Goal: Information Seeking & Learning: Learn about a topic

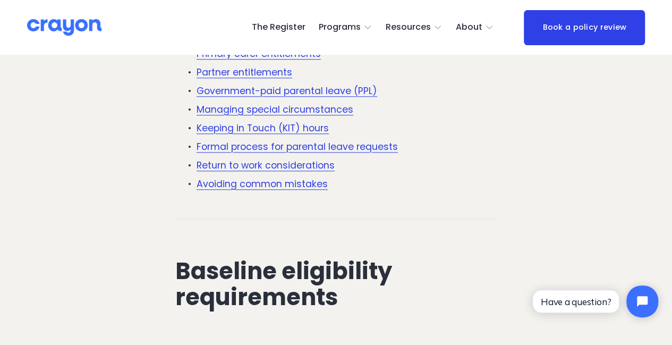
scroll to position [461, 0]
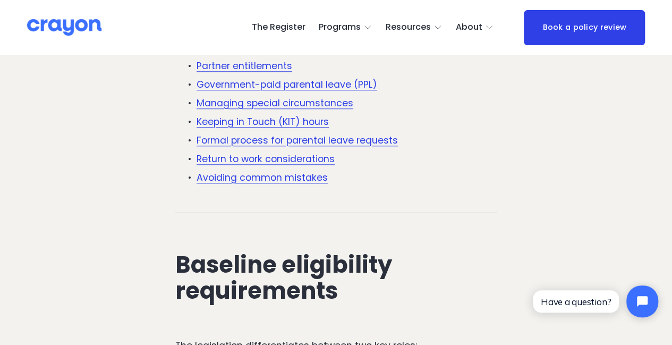
click at [284, 162] on link "Return to work considerations" at bounding box center [266, 159] width 138 height 13
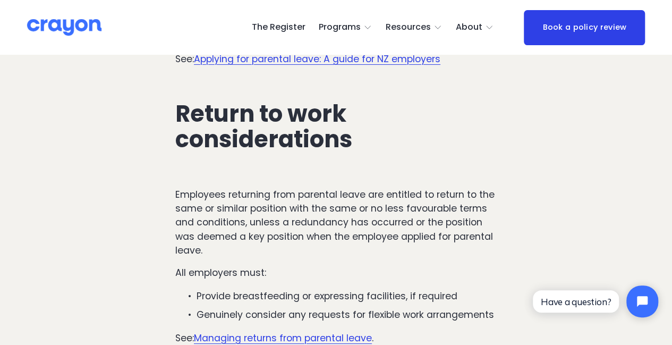
scroll to position [3878, 0]
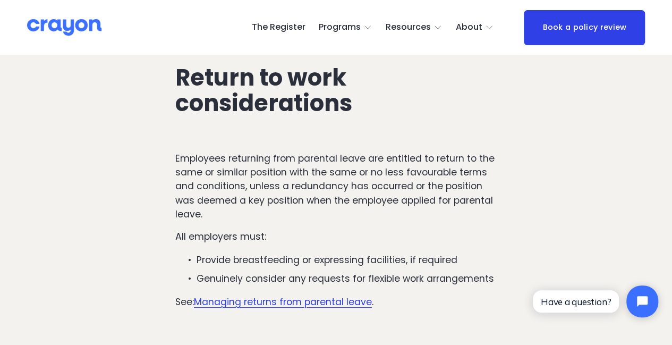
click at [317, 296] on link "Managing returns from parental leave" at bounding box center [283, 302] width 178 height 13
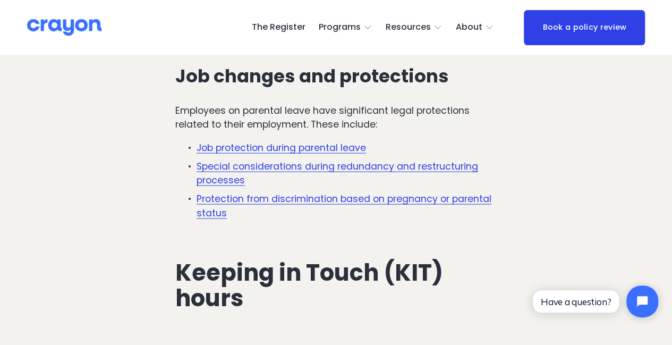
scroll to position [3103, 0]
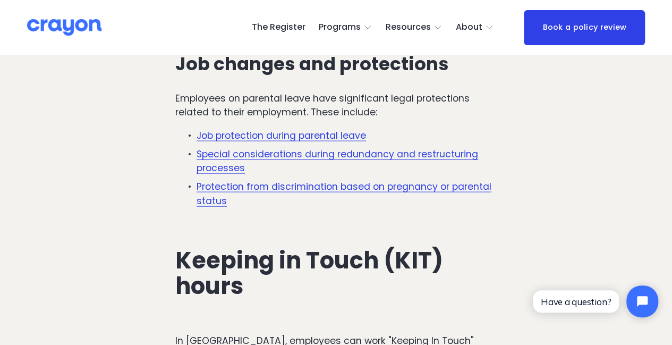
click at [411, 180] on link "Protection from discrimination based on pregnancy or parental status" at bounding box center [344, 193] width 295 height 27
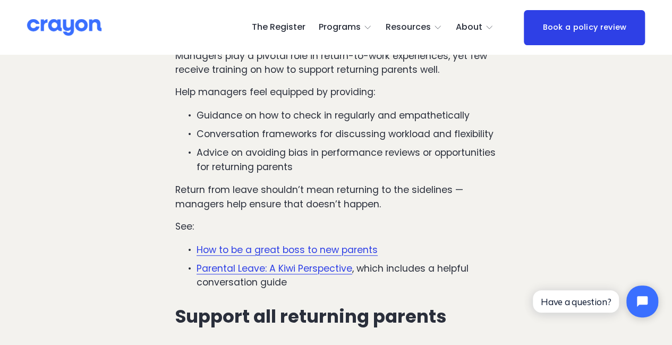
scroll to position [4374, 0]
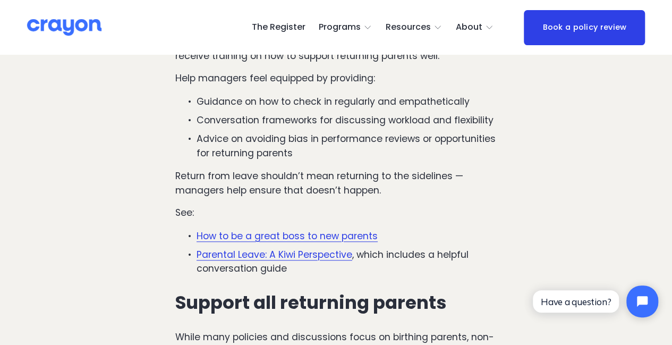
click at [324, 248] on link "Parental Leave: A Kiwi Perspective" at bounding box center [275, 254] width 156 height 13
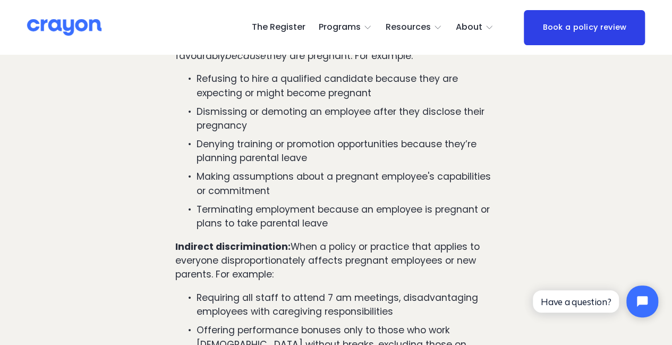
scroll to position [1083, 0]
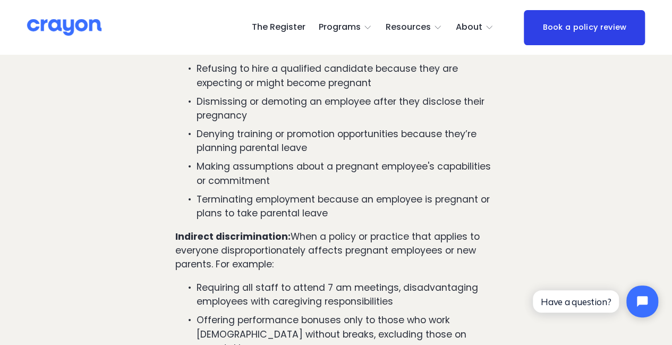
click at [176, 230] on strong "Indirect discrimination:" at bounding box center [232, 236] width 115 height 13
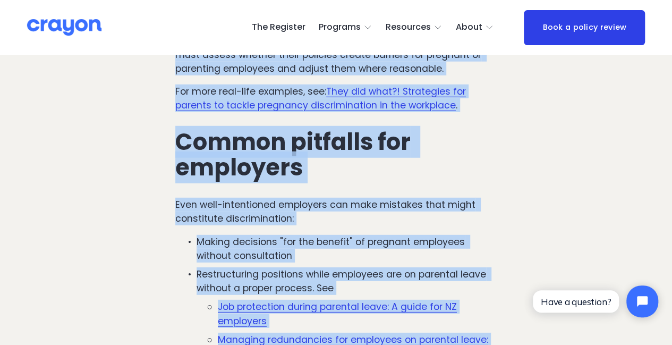
scroll to position [1449, 0]
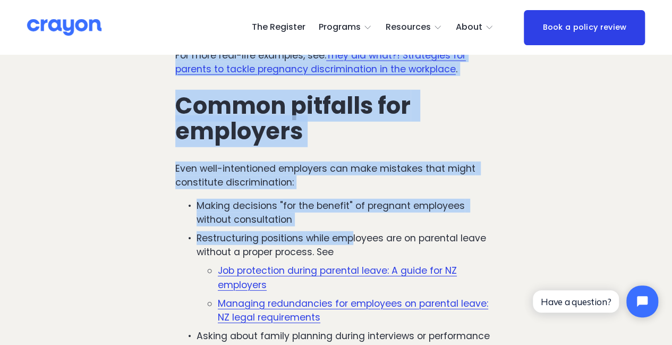
drag, startPoint x: 175, startPoint y: 199, endPoint x: 354, endPoint y: 177, distance: 180.0
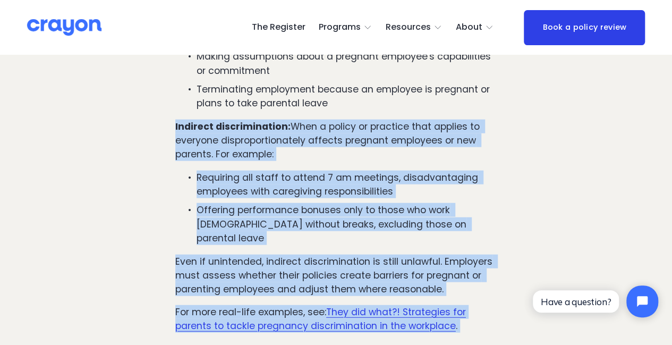
scroll to position [1178, 0]
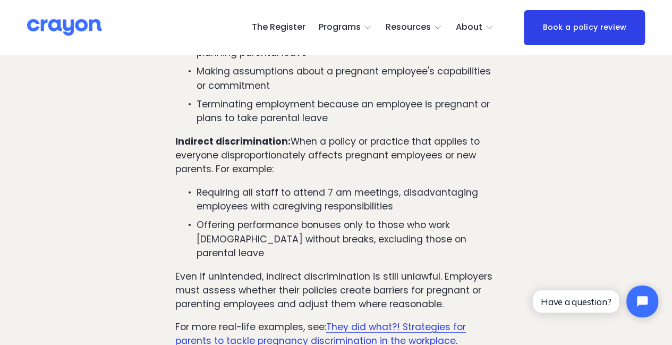
click at [379, 320] on link "They did what?! Strategies for parents to tackle pregnancy discrimination in th…" at bounding box center [320, 333] width 291 height 27
